Goal: Check status: Check status

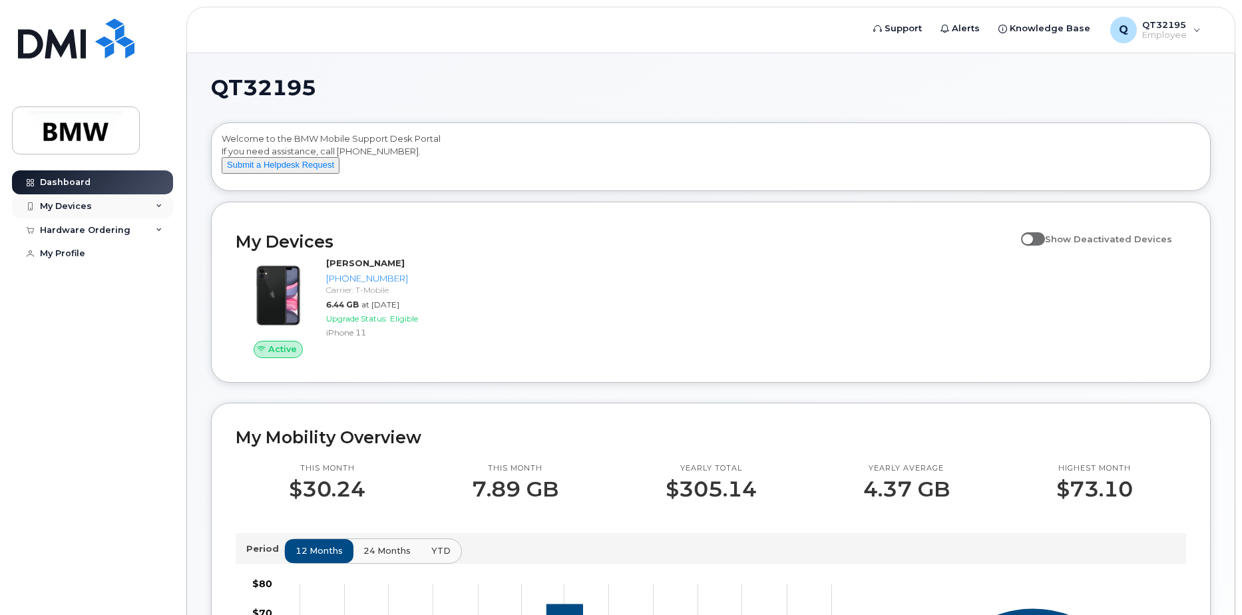
click at [112, 204] on div "My Devices" at bounding box center [92, 206] width 161 height 24
click at [124, 307] on div "Hardware Ordering" at bounding box center [85, 302] width 91 height 11
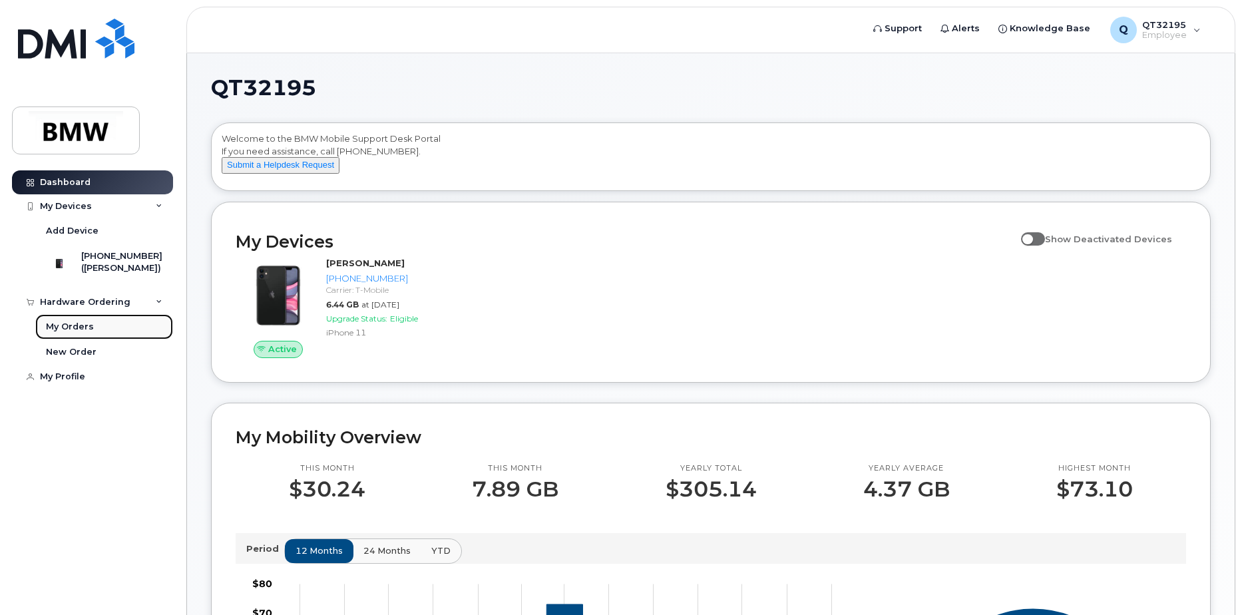
click at [96, 338] on link "My Orders" at bounding box center [104, 326] width 138 height 25
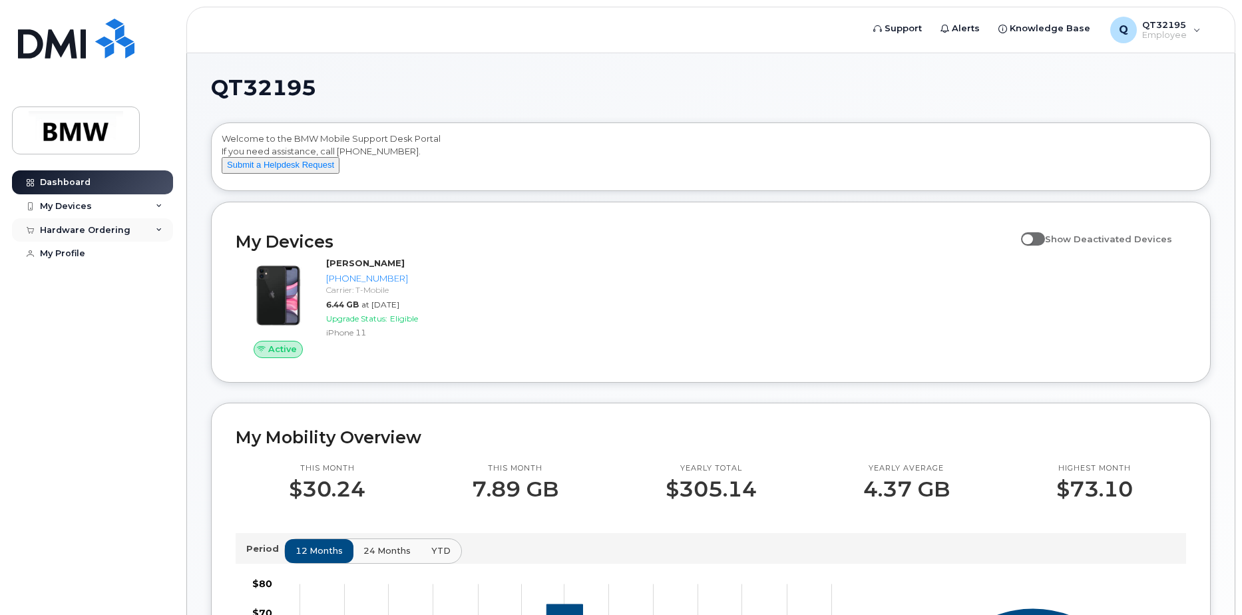
click at [154, 229] on div "Hardware Ordering" at bounding box center [92, 230] width 161 height 24
click at [90, 255] on div "My Orders" at bounding box center [70, 254] width 48 height 12
